Goal: Task Accomplishment & Management: Complete application form

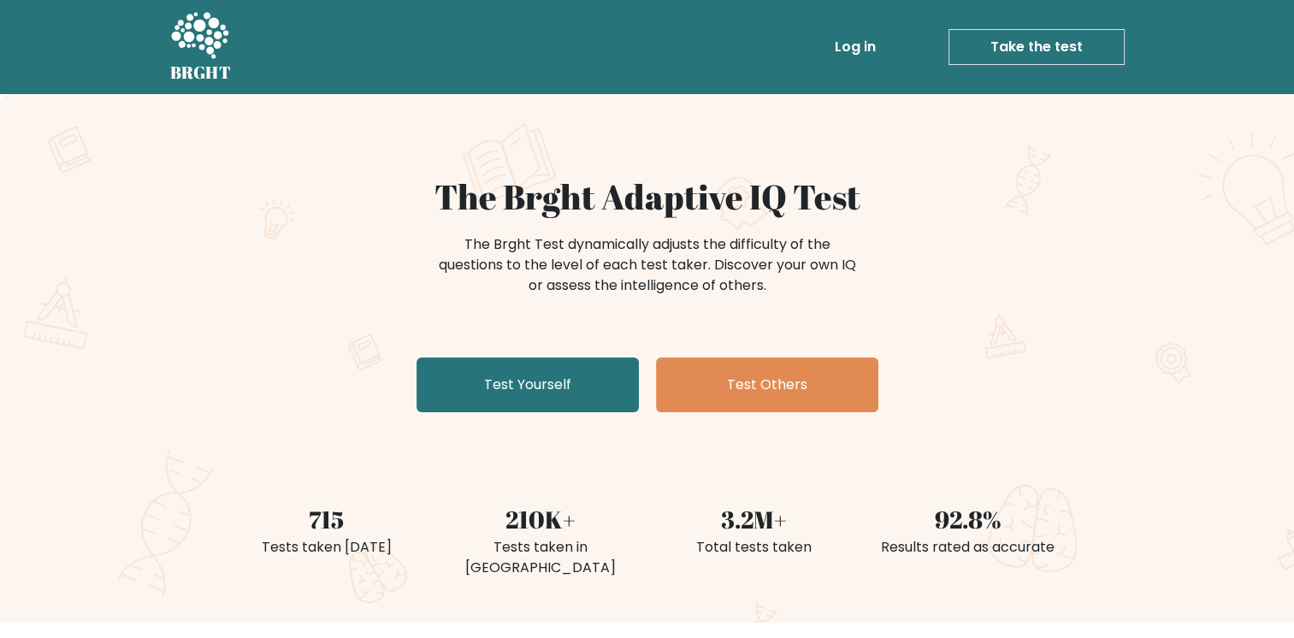
click at [1002, 50] on link "Take the test" at bounding box center [1037, 47] width 176 height 36
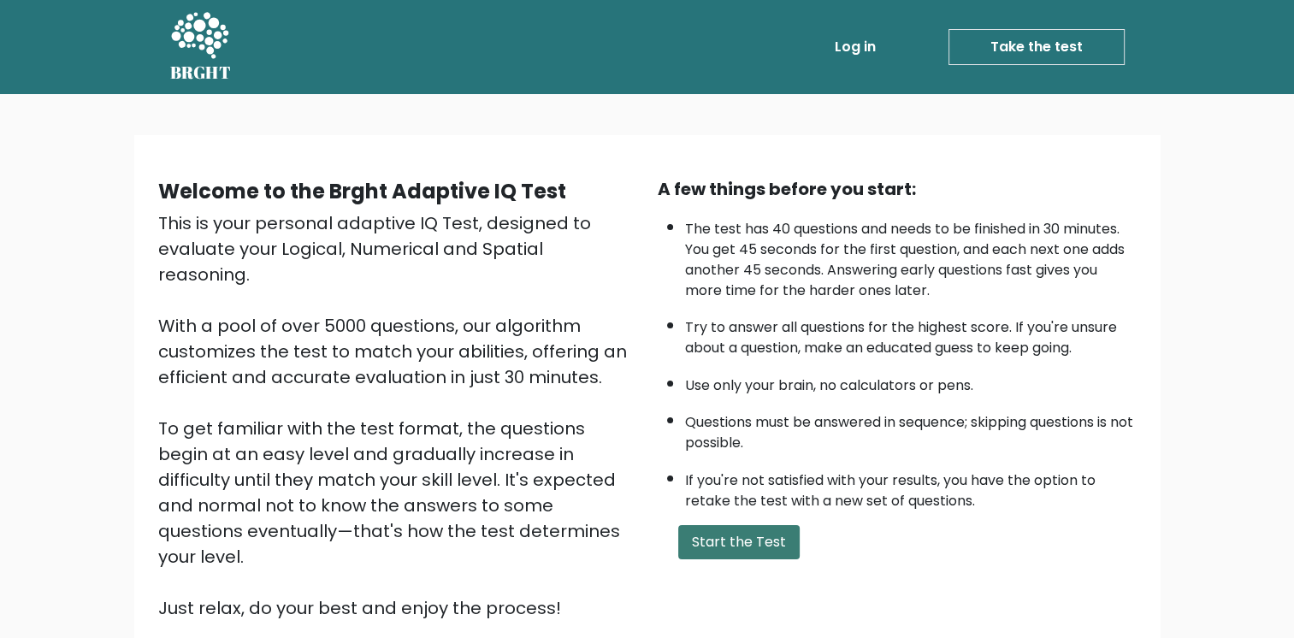
click at [730, 537] on button "Start the Test" at bounding box center [738, 542] width 121 height 34
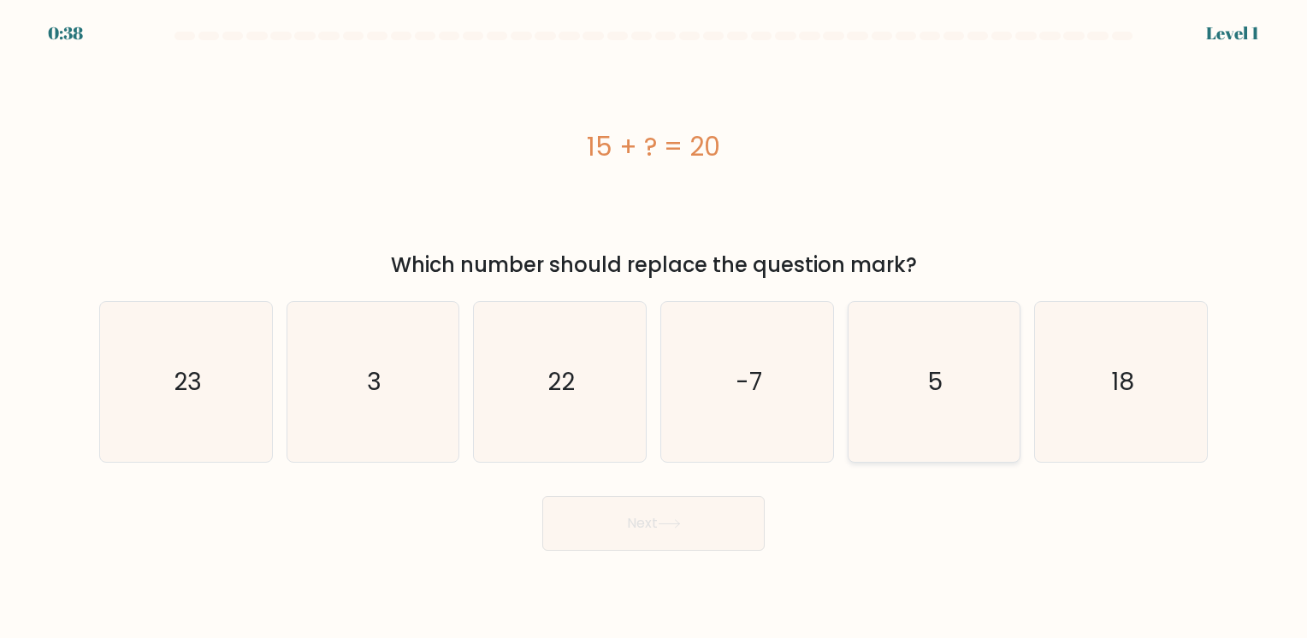
click at [884, 327] on icon "5" at bounding box center [934, 382] width 160 height 160
click at [654, 327] on input "e. 5" at bounding box center [654, 323] width 1 height 9
radio input "true"
click at [696, 535] on button "Next" at bounding box center [653, 523] width 222 height 55
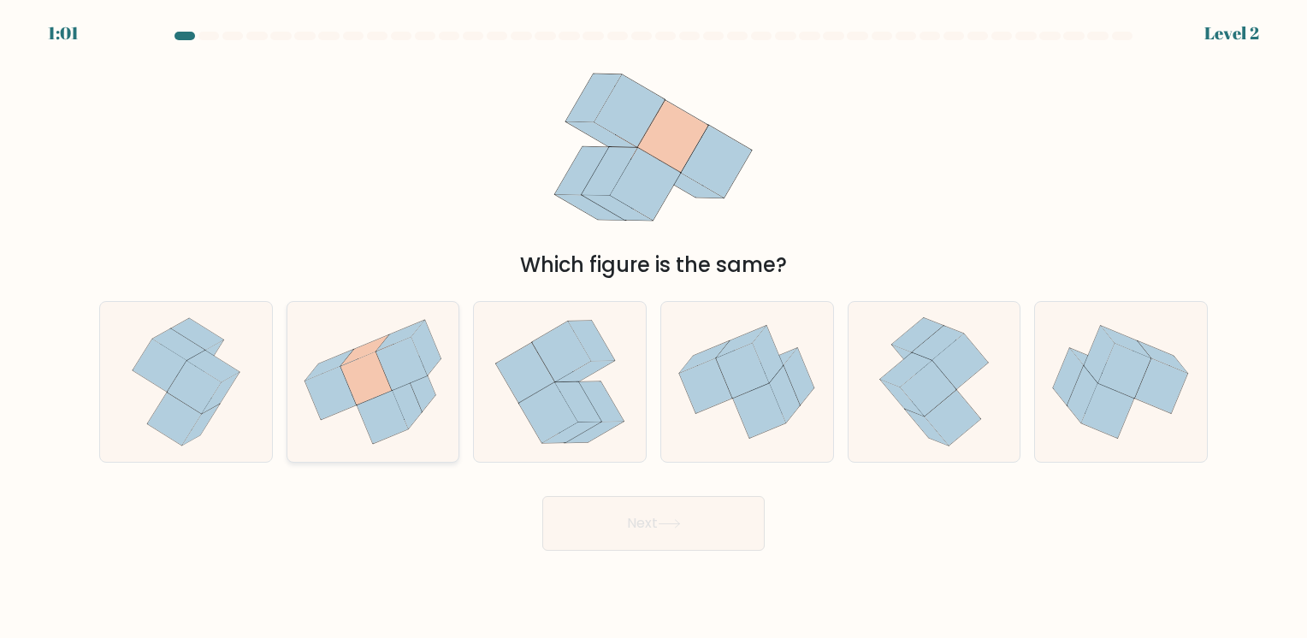
click at [390, 378] on icon at bounding box center [401, 363] width 51 height 53
click at [654, 328] on input "b." at bounding box center [654, 323] width 1 height 9
radio input "true"
click at [596, 514] on button "Next" at bounding box center [653, 523] width 222 height 55
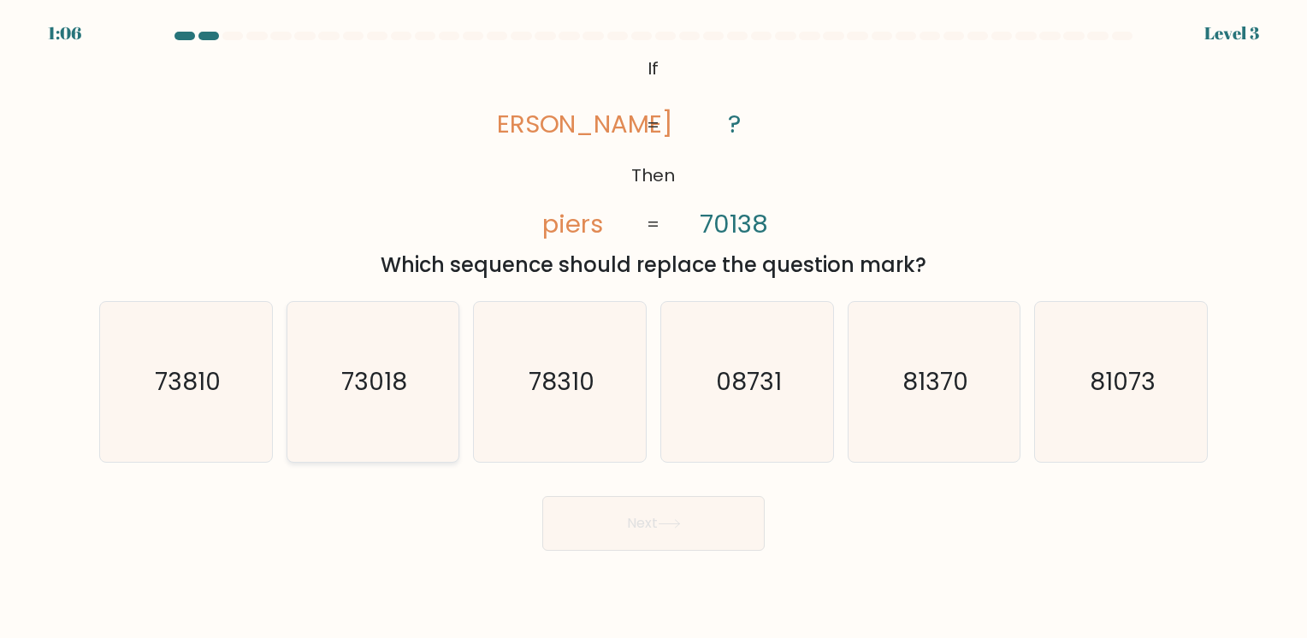
click at [431, 404] on icon "73018" at bounding box center [373, 382] width 160 height 160
click at [654, 328] on input "b. 73018" at bounding box center [654, 323] width 1 height 9
radio input "true"
click at [649, 524] on button "Next" at bounding box center [653, 523] width 222 height 55
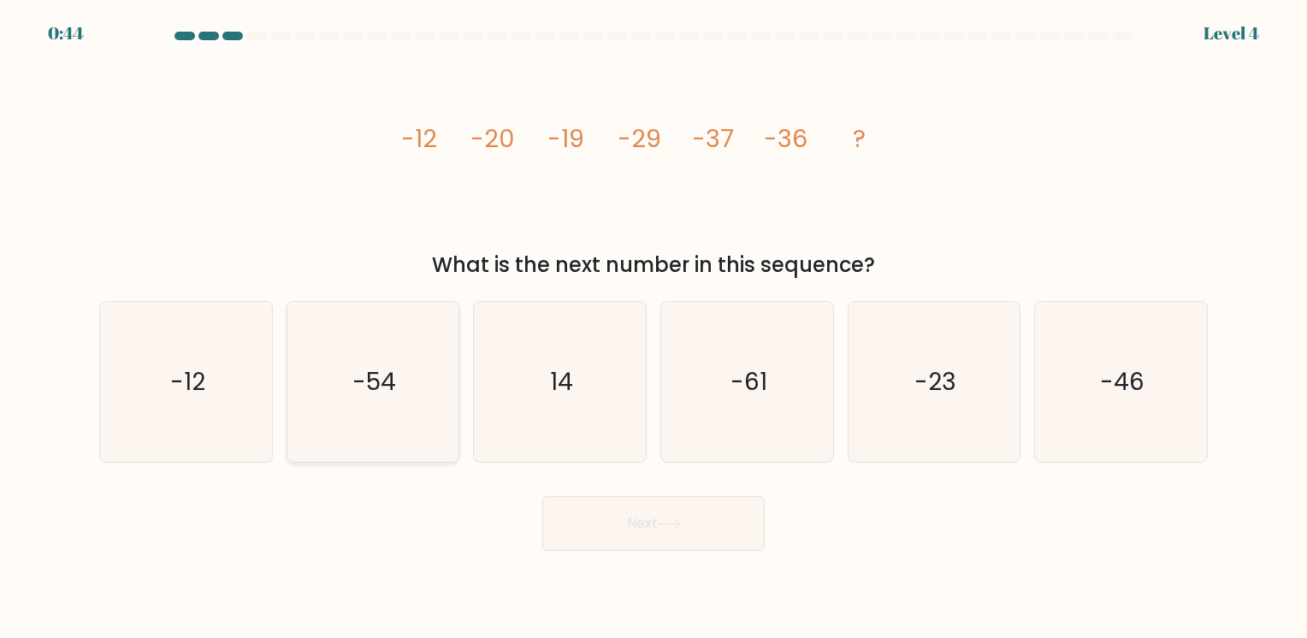
click at [411, 354] on icon "-54" at bounding box center [373, 382] width 160 height 160
click at [654, 328] on input "b. -54" at bounding box center [654, 323] width 1 height 9
radio input "true"
click at [612, 533] on button "Next" at bounding box center [653, 523] width 222 height 55
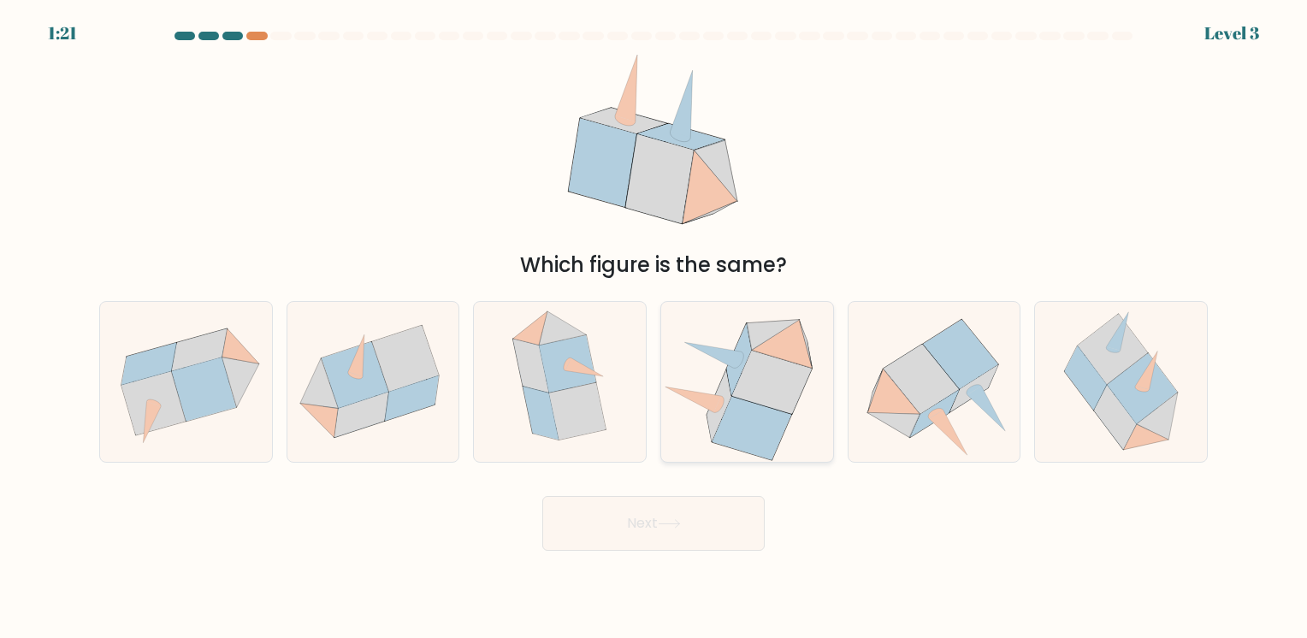
click at [736, 358] on icon at bounding box center [712, 356] width 56 height 26
click at [654, 328] on input "d." at bounding box center [654, 323] width 1 height 9
radio input "true"
click at [688, 512] on button "Next" at bounding box center [653, 523] width 222 height 55
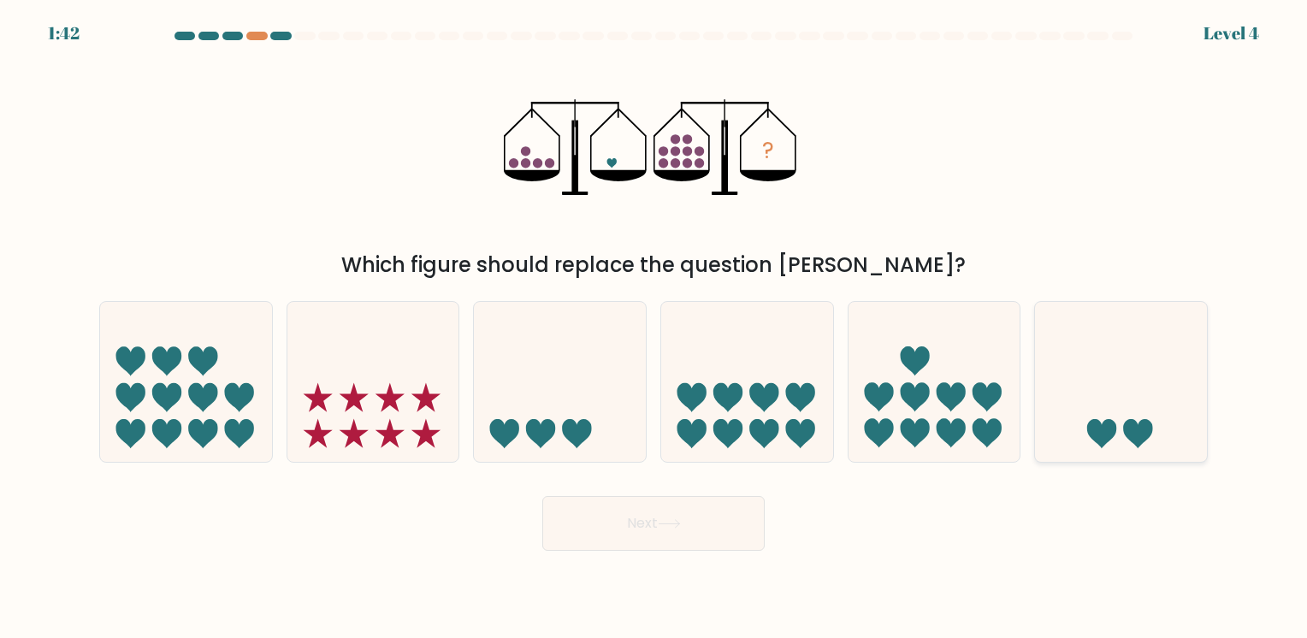
click at [1070, 391] on icon at bounding box center [1121, 382] width 172 height 142
click at [654, 328] on input "f." at bounding box center [654, 323] width 1 height 9
radio input "true"
click at [709, 525] on button "Next" at bounding box center [653, 523] width 222 height 55
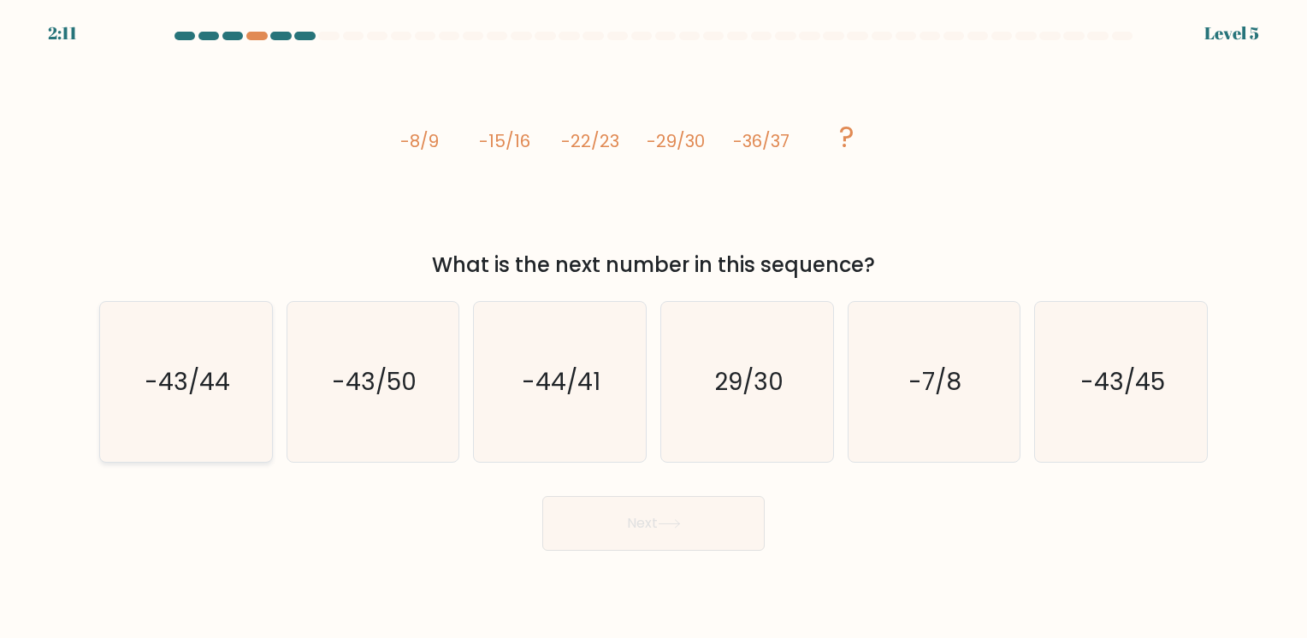
click at [224, 384] on text "-43/44" at bounding box center [188, 381] width 86 height 33
click at [654, 328] on input "a. -43/44" at bounding box center [654, 323] width 1 height 9
radio input "true"
click at [629, 535] on button "Next" at bounding box center [653, 523] width 222 height 55
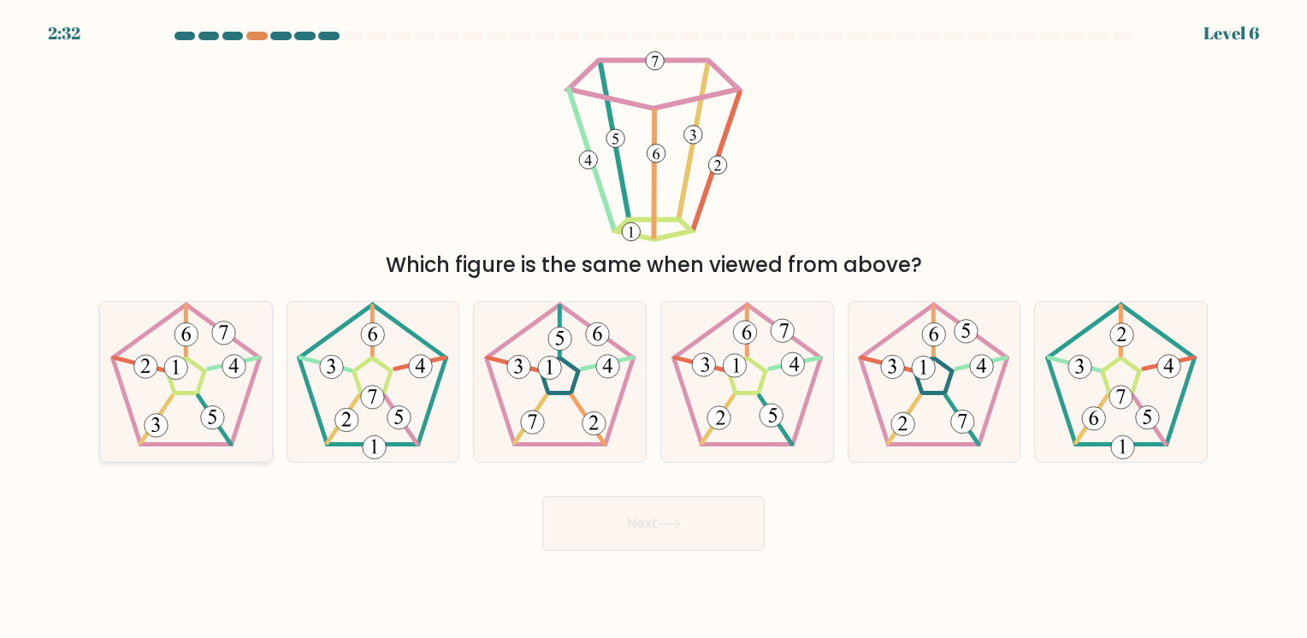
click at [216, 351] on icon at bounding box center [186, 382] width 160 height 160
click at [654, 328] on input "a." at bounding box center [654, 323] width 1 height 9
radio input "true"
click at [654, 518] on button "Next" at bounding box center [653, 523] width 222 height 55
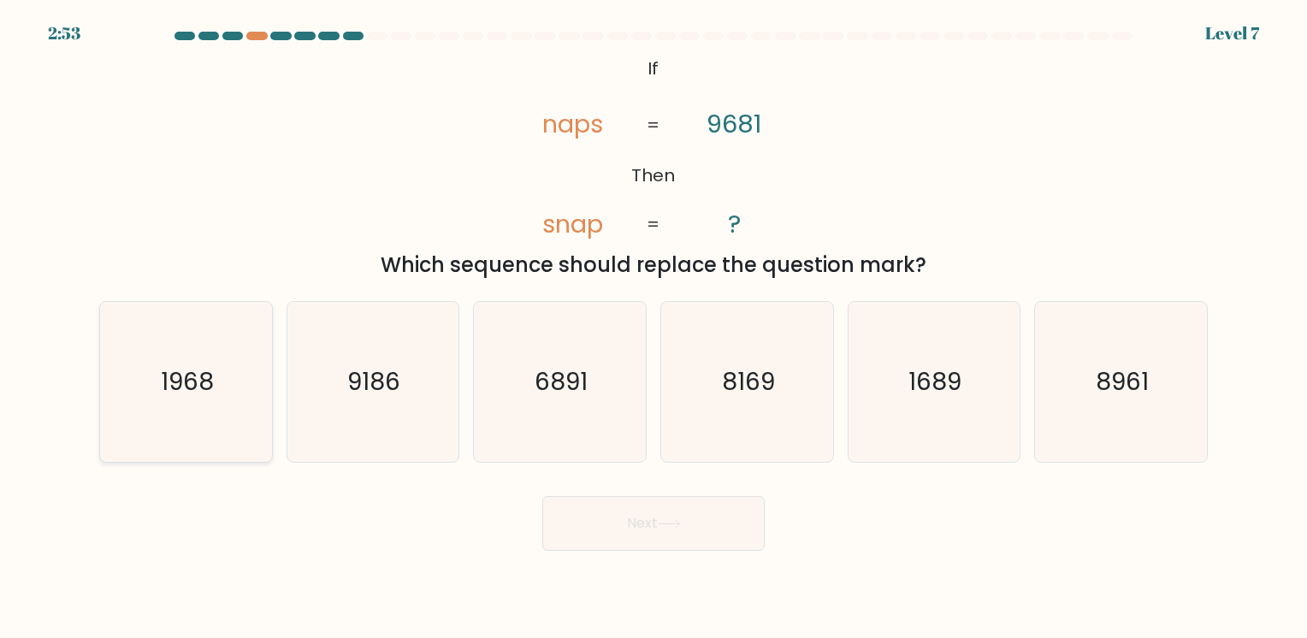
click at [200, 392] on text "1968" at bounding box center [187, 381] width 53 height 33
click at [654, 328] on input "a. 1968" at bounding box center [654, 323] width 1 height 9
radio input "true"
click at [671, 518] on button "Next" at bounding box center [653, 523] width 222 height 55
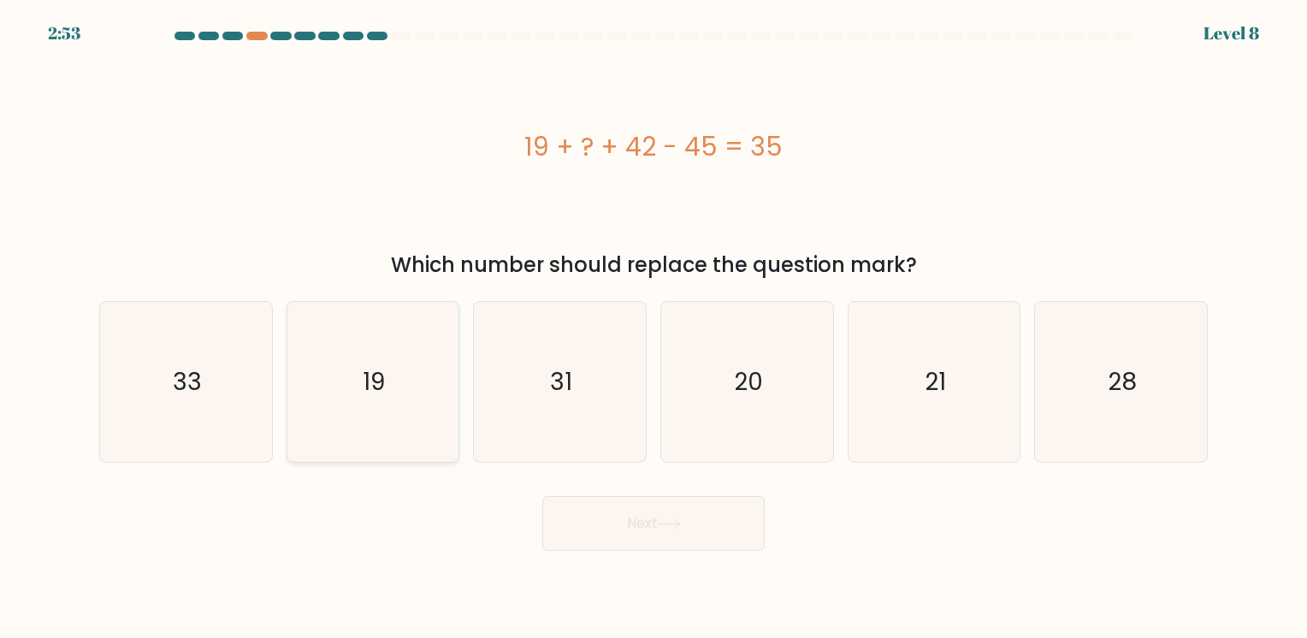
click at [399, 396] on icon "19" at bounding box center [373, 382] width 160 height 160
click at [654, 328] on input "b. 19" at bounding box center [654, 323] width 1 height 9
radio input "true"
click at [599, 504] on button "Next" at bounding box center [653, 523] width 222 height 55
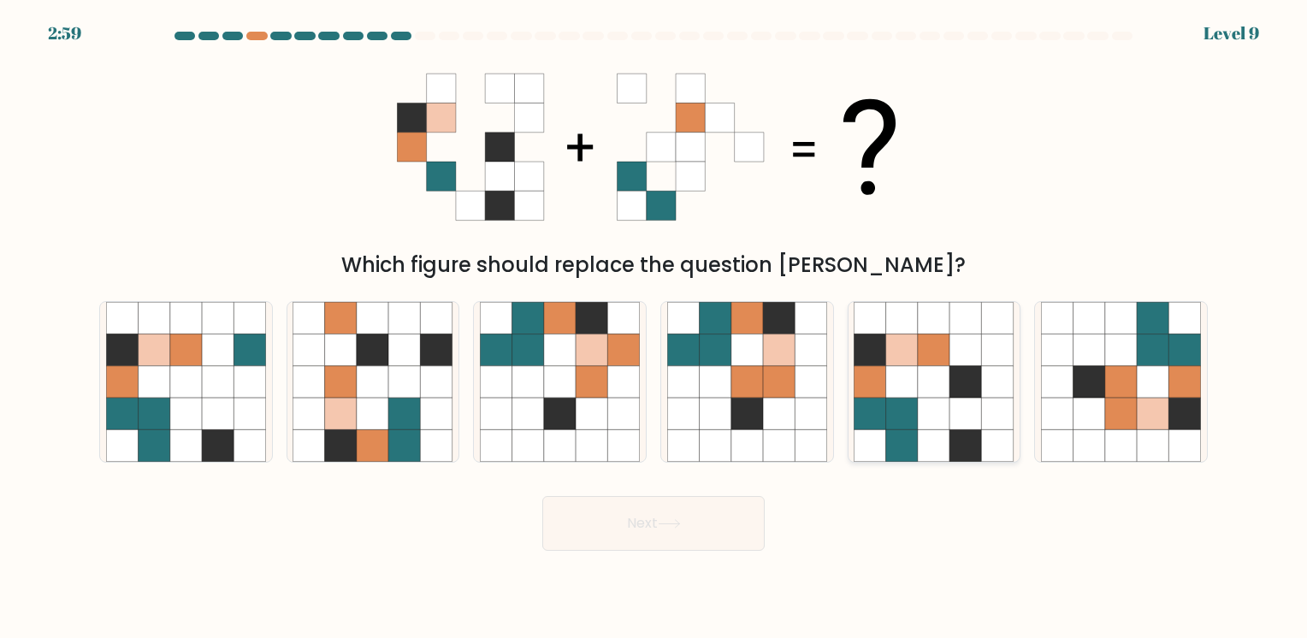
click at [910, 371] on icon at bounding box center [902, 382] width 32 height 32
click at [654, 328] on input "e." at bounding box center [654, 323] width 1 height 9
radio input "true"
click at [671, 512] on button "Next" at bounding box center [653, 523] width 222 height 55
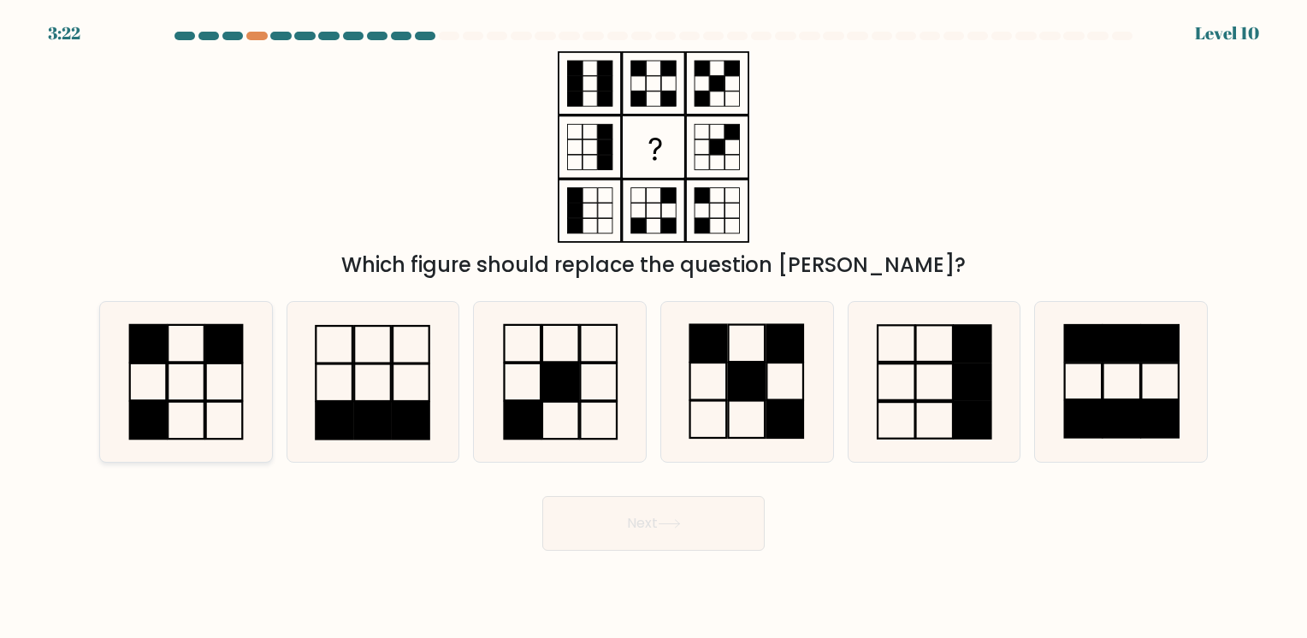
click at [219, 385] on icon at bounding box center [186, 382] width 160 height 160
click at [654, 328] on input "a." at bounding box center [654, 323] width 1 height 9
radio input "true"
click at [660, 502] on button "Next" at bounding box center [653, 523] width 222 height 55
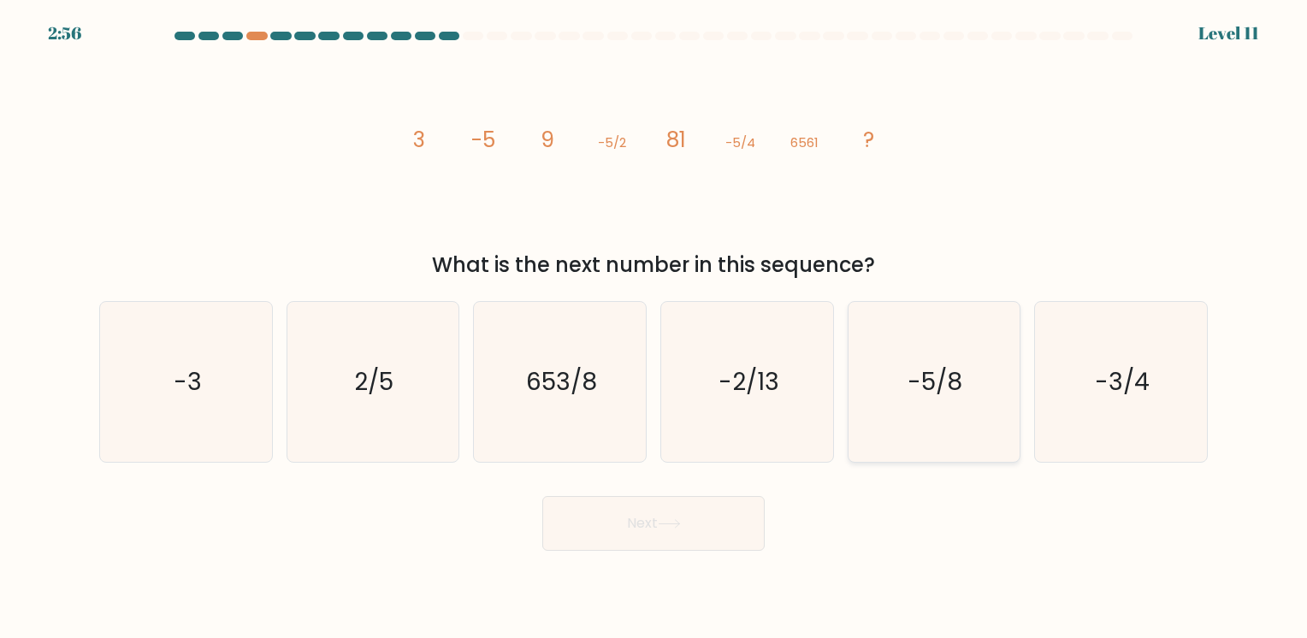
click at [911, 352] on icon "-5/8" at bounding box center [934, 382] width 160 height 160
click at [654, 328] on input "e. -5/8" at bounding box center [654, 323] width 1 height 9
radio input "true"
click at [719, 539] on button "Next" at bounding box center [653, 523] width 222 height 55
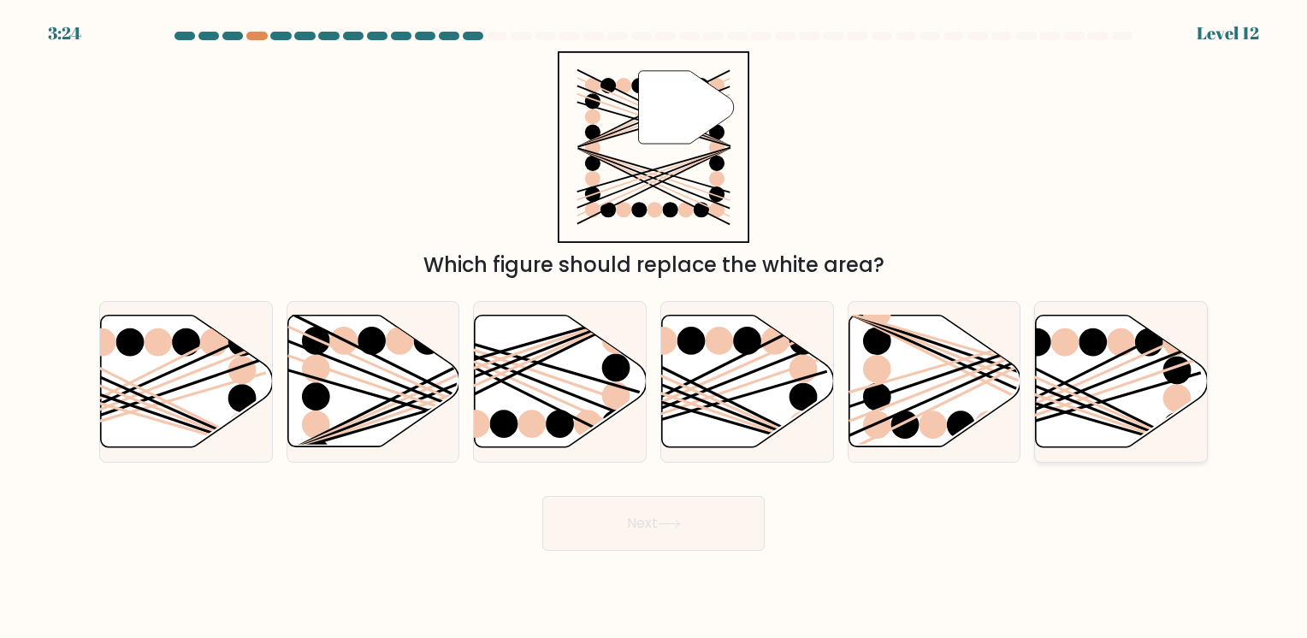
click at [1102, 388] on icon at bounding box center [1122, 382] width 172 height 132
click at [654, 328] on input "f." at bounding box center [654, 323] width 1 height 9
radio input "true"
click at [749, 509] on button "Next" at bounding box center [653, 523] width 222 height 55
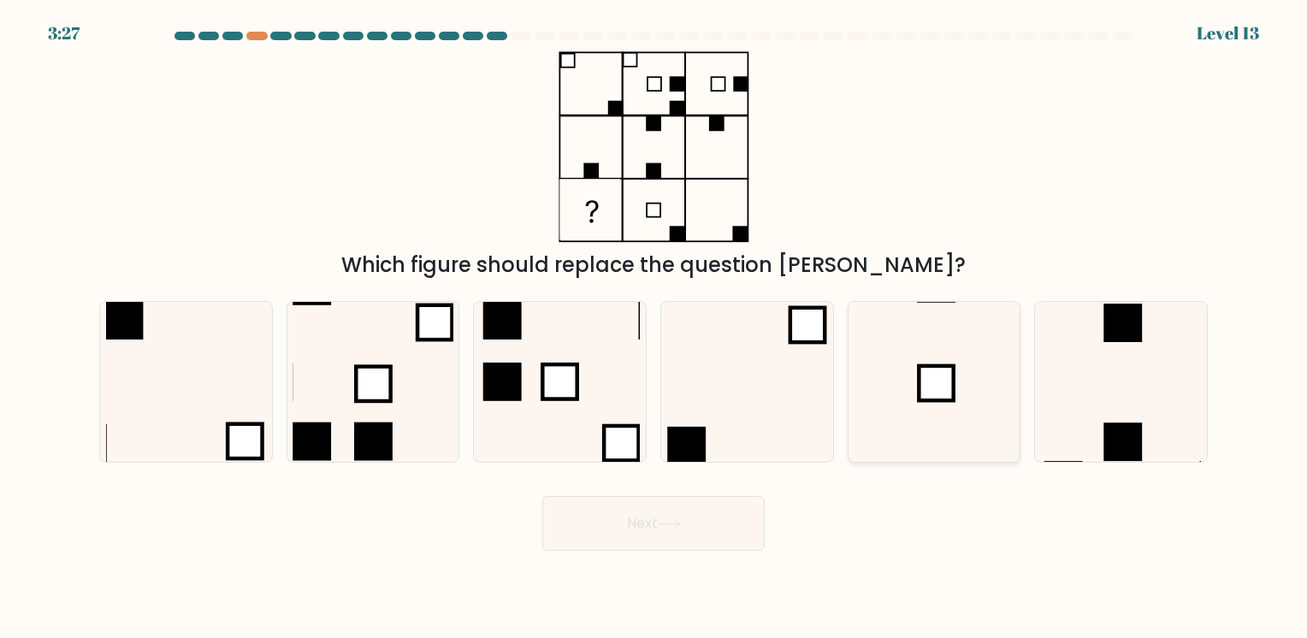
click at [939, 386] on rect at bounding box center [937, 383] width 34 height 34
click at [654, 328] on input "e." at bounding box center [654, 323] width 1 height 9
radio input "true"
click at [628, 535] on button "Next" at bounding box center [653, 523] width 222 height 55
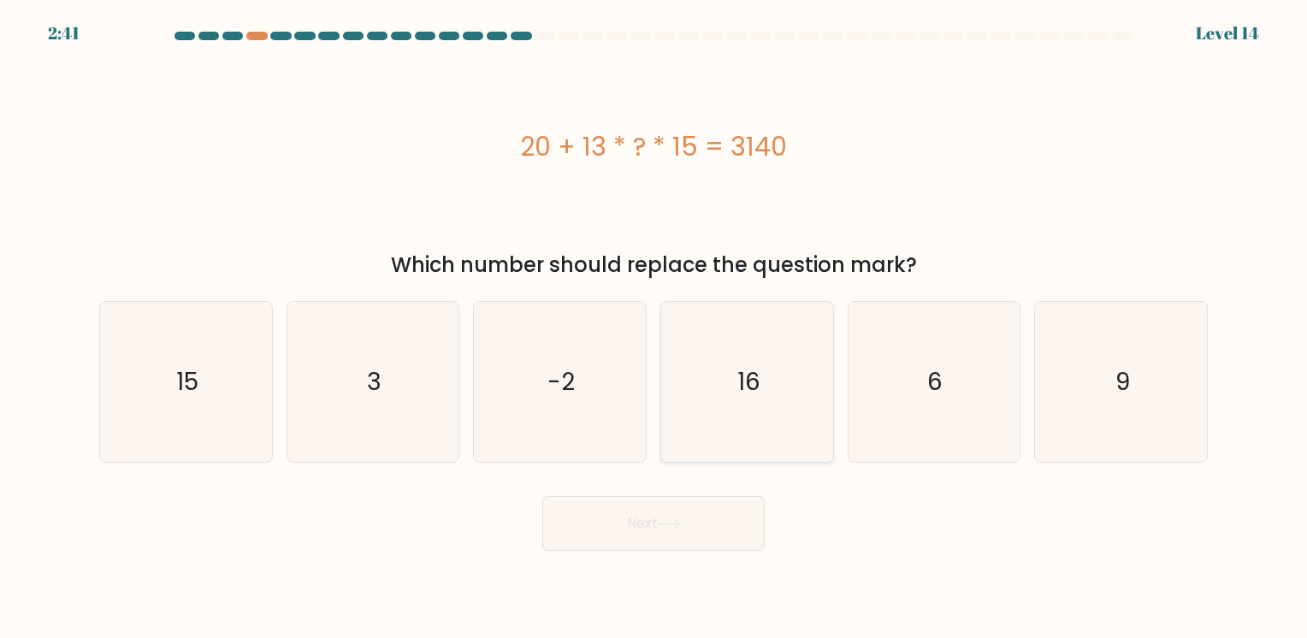
click at [742, 418] on icon "16" at bounding box center [747, 382] width 160 height 160
click at [654, 328] on input "d. 16" at bounding box center [654, 323] width 1 height 9
radio input "true"
click at [707, 535] on button "Next" at bounding box center [653, 523] width 222 height 55
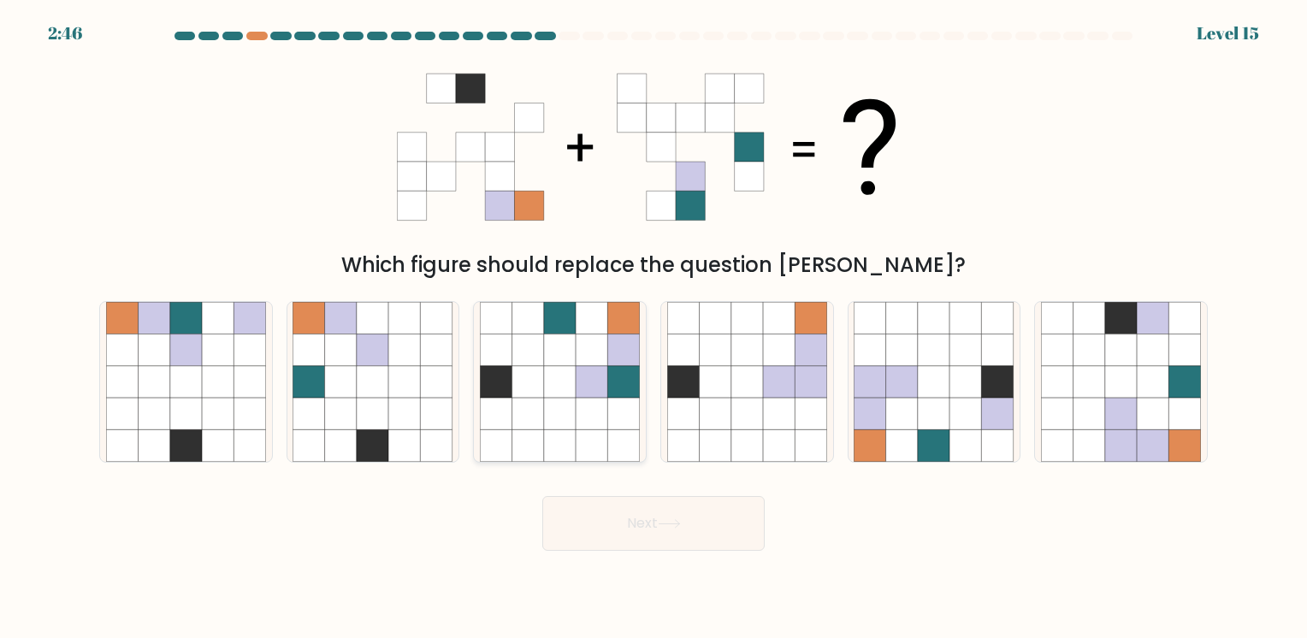
click at [550, 395] on icon at bounding box center [560, 382] width 32 height 32
click at [654, 328] on input "c." at bounding box center [654, 323] width 1 height 9
radio input "true"
click at [642, 525] on button "Next" at bounding box center [653, 523] width 222 height 55
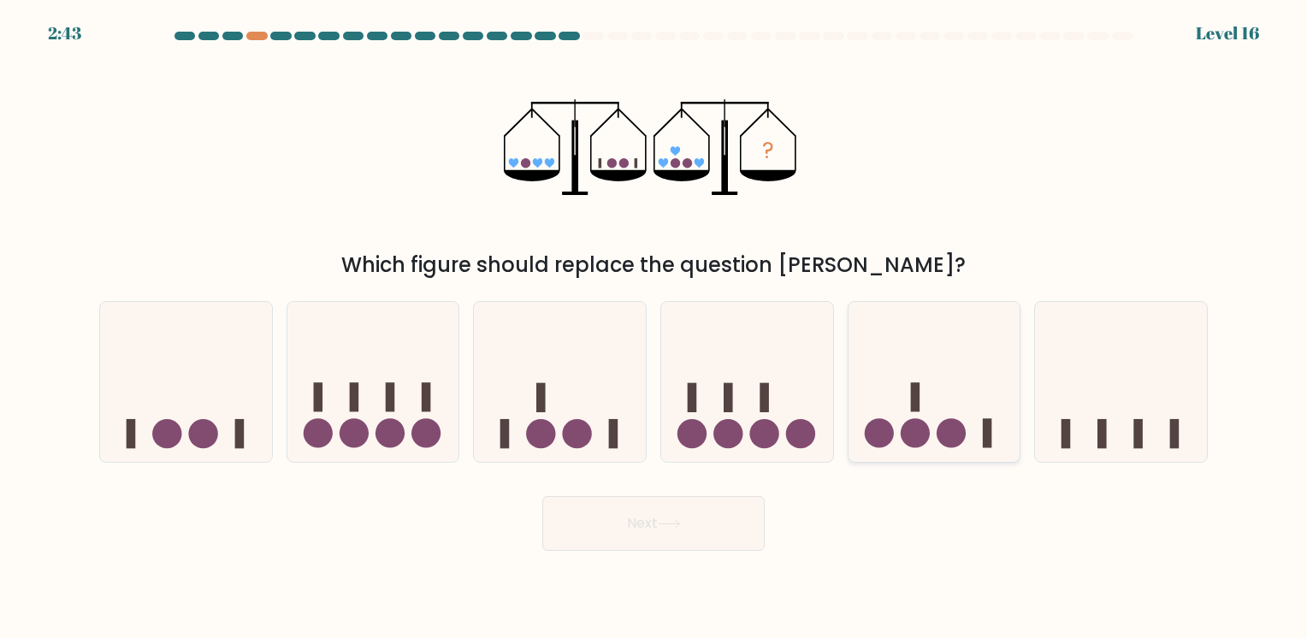
click at [948, 431] on circle at bounding box center [951, 433] width 29 height 29
click at [654, 328] on input "e." at bounding box center [654, 323] width 1 height 9
radio input "true"
click at [713, 534] on button "Next" at bounding box center [653, 523] width 222 height 55
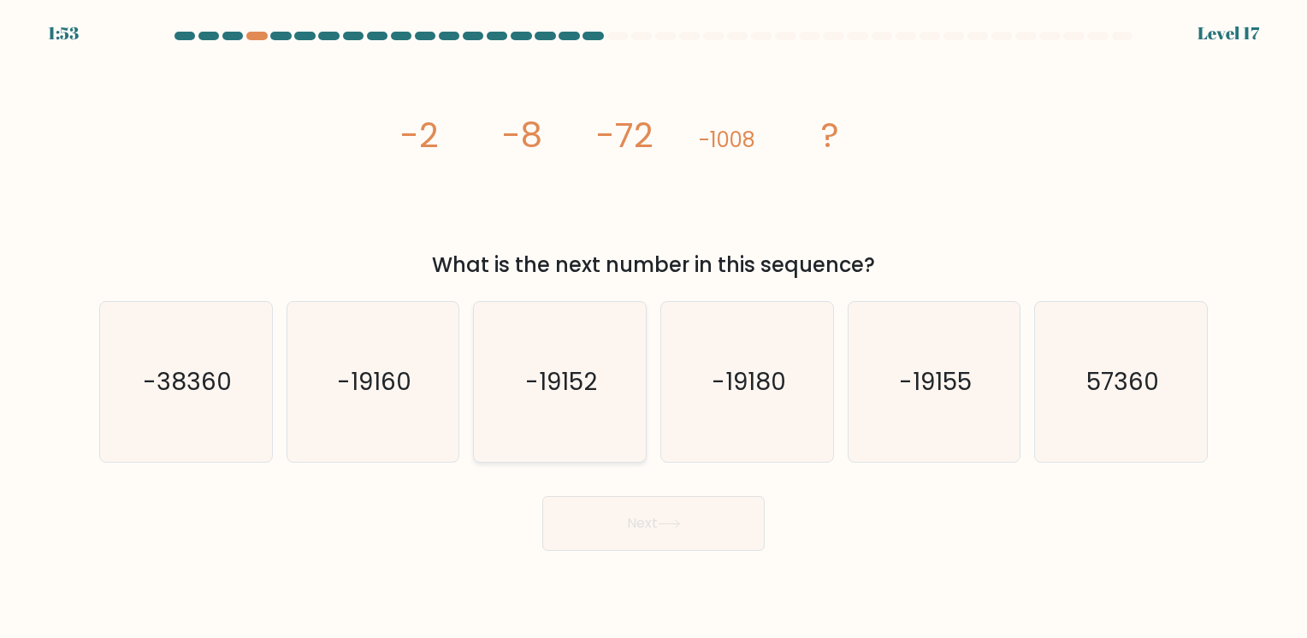
click at [588, 411] on icon "-19152" at bounding box center [560, 382] width 160 height 160
click at [654, 328] on input "c. -19152" at bounding box center [654, 323] width 1 height 9
radio input "true"
click at [678, 544] on button "Next" at bounding box center [653, 523] width 222 height 55
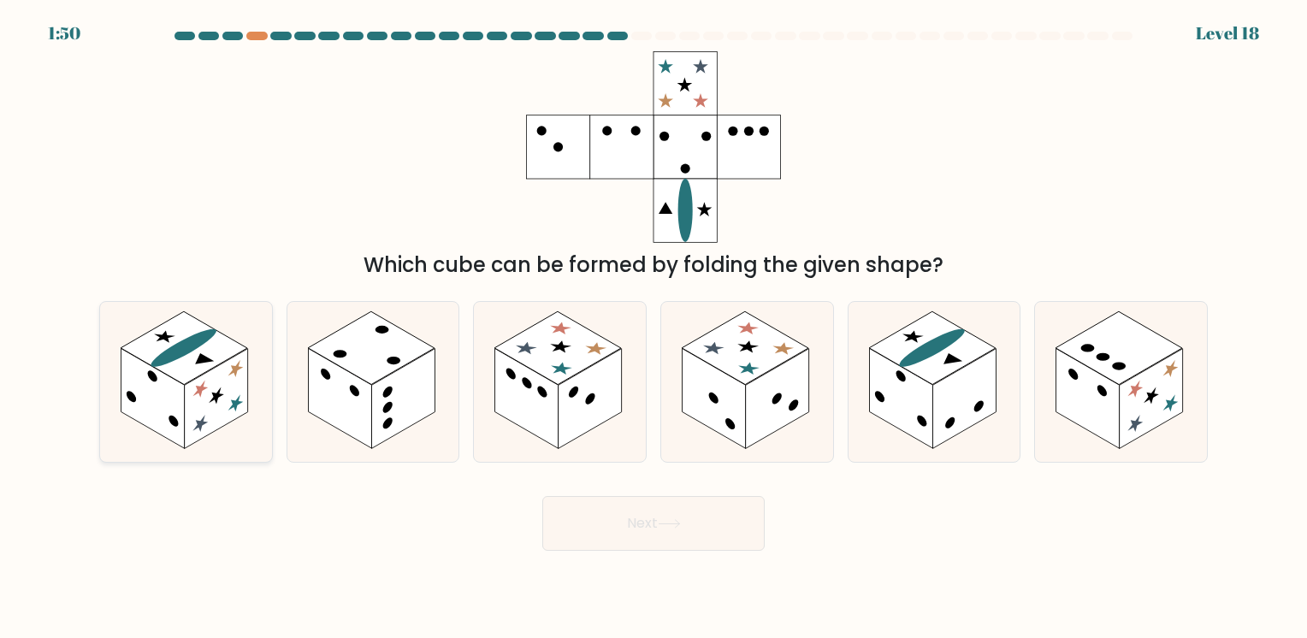
click at [161, 423] on rect at bounding box center [152, 398] width 63 height 100
click at [654, 328] on input "a." at bounding box center [654, 323] width 1 height 9
radio input "true"
click at [558, 344] on rect at bounding box center [558, 348] width 127 height 74
click at [654, 328] on input "c." at bounding box center [654, 323] width 1 height 9
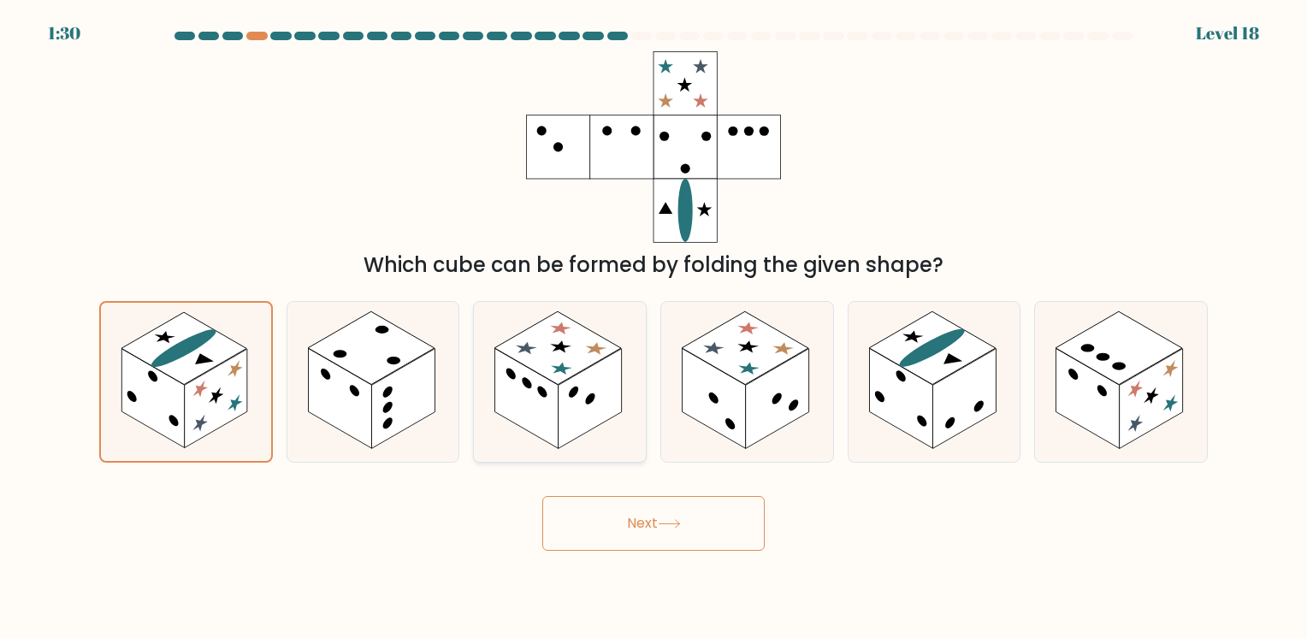
radio input "true"
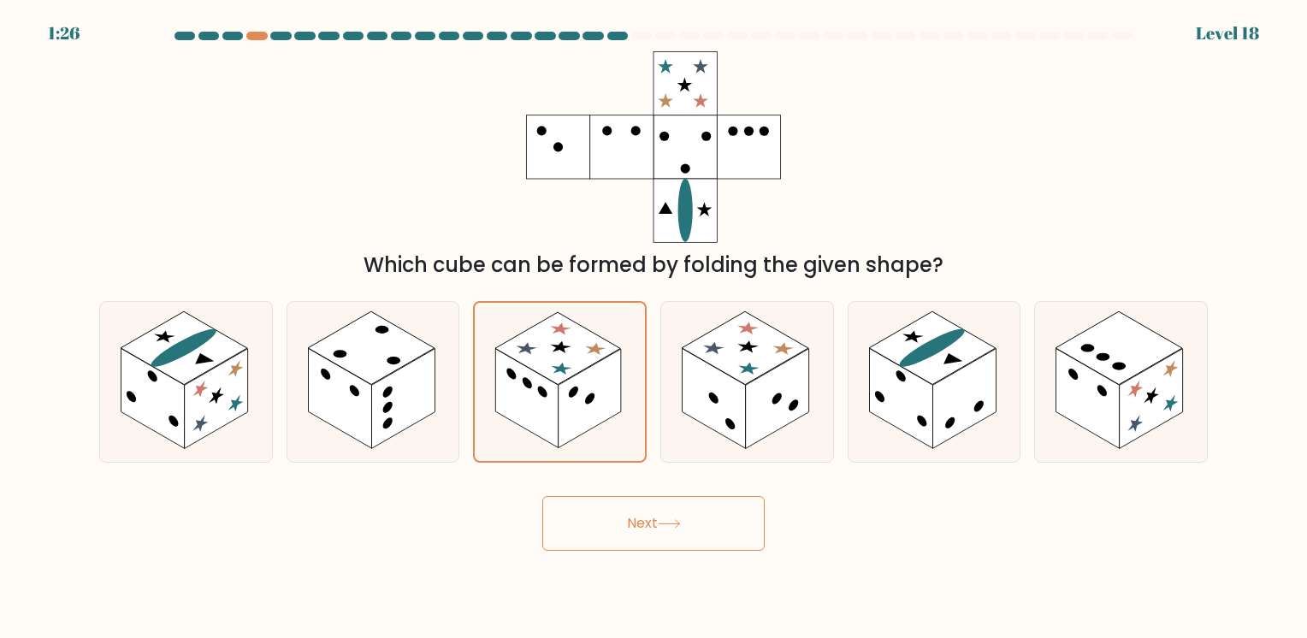
click at [642, 539] on button "Next" at bounding box center [653, 523] width 222 height 55
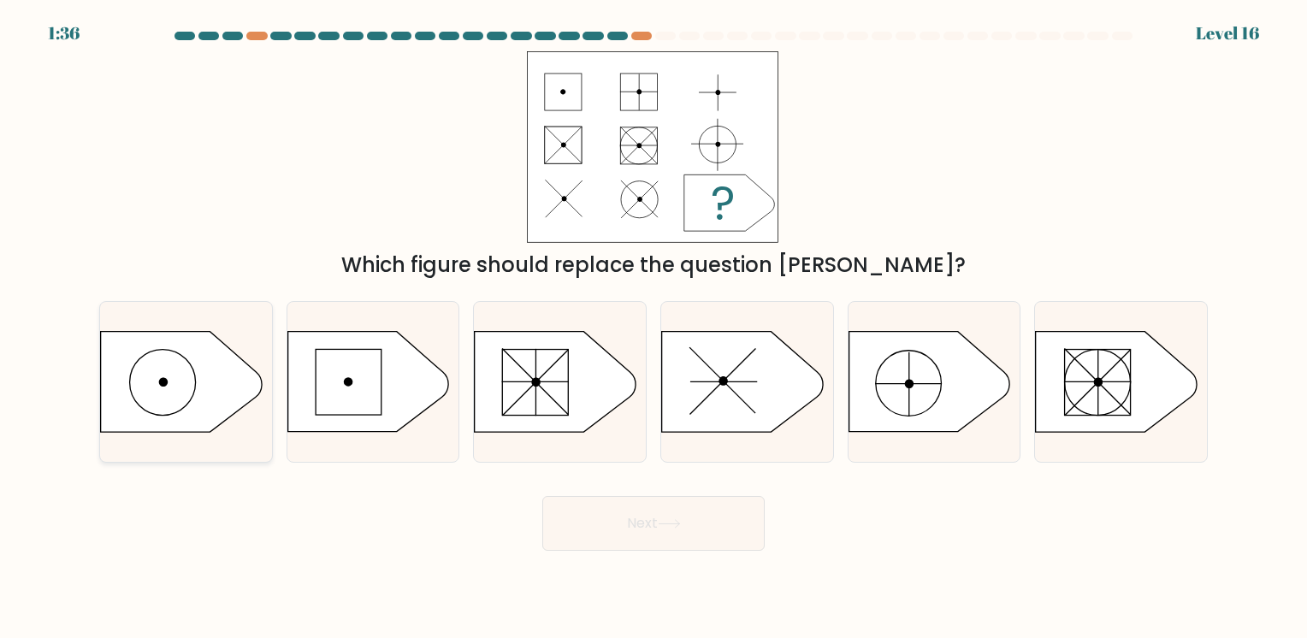
click at [160, 394] on icon at bounding box center [181, 382] width 161 height 100
click at [654, 328] on input "a." at bounding box center [654, 323] width 1 height 9
radio input "true"
click at [592, 502] on button "Next" at bounding box center [653, 523] width 222 height 55
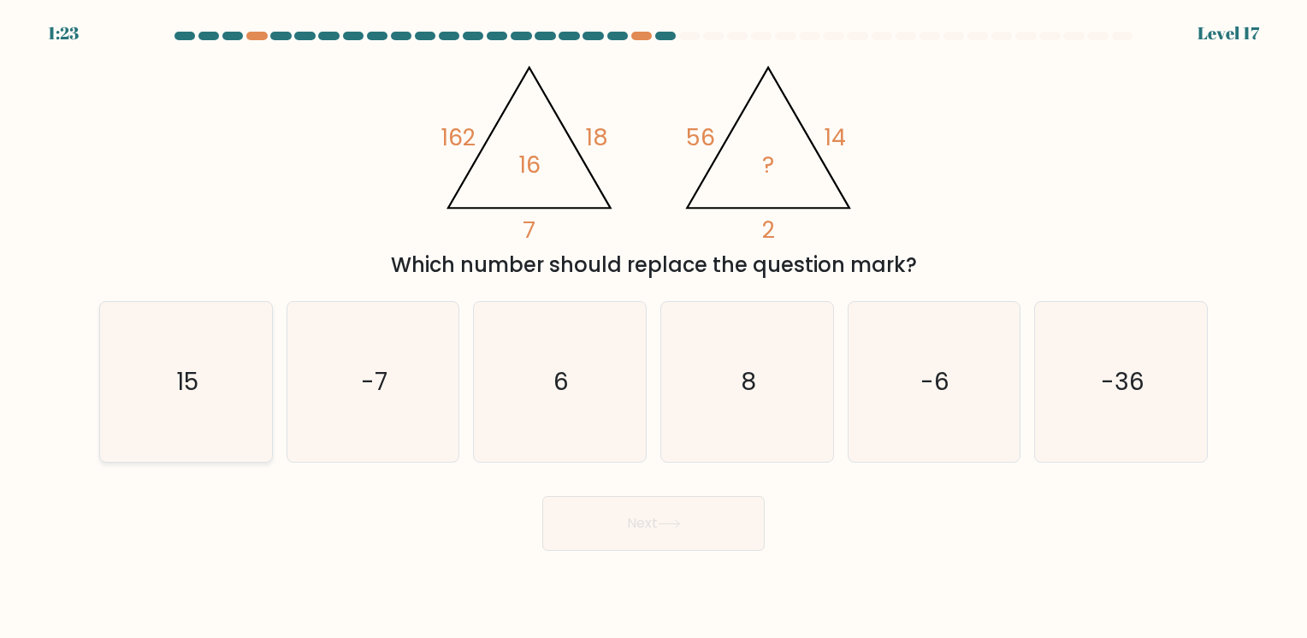
click at [216, 386] on icon "15" at bounding box center [186, 382] width 160 height 160
click at [654, 328] on input "a. 15" at bounding box center [654, 323] width 1 height 9
radio input "true"
click at [571, 523] on button "Next" at bounding box center [653, 523] width 222 height 55
